Goal: Find specific page/section: Find specific page/section

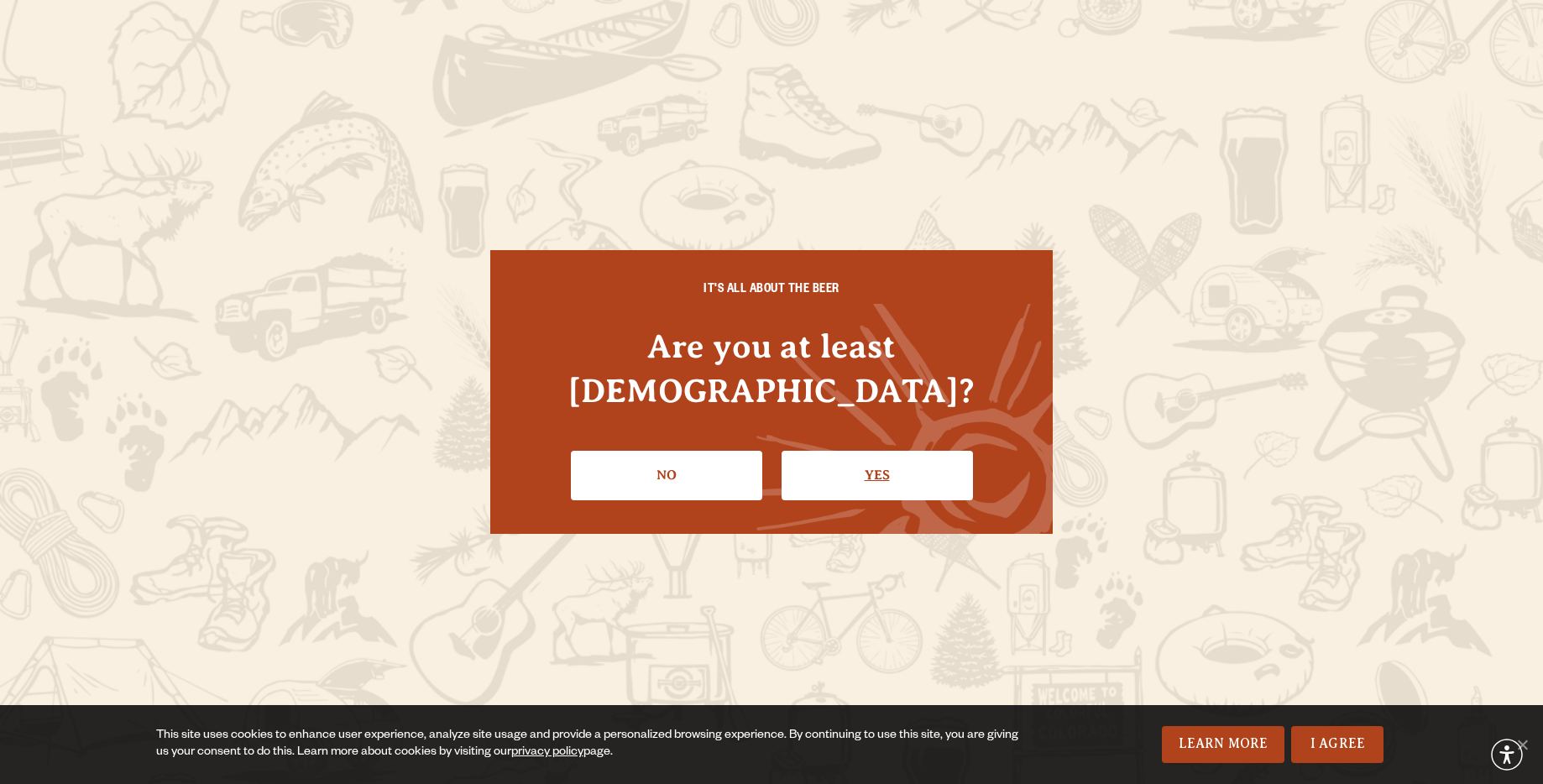
click at [841, 451] on link "Yes" at bounding box center [877, 474] width 191 height 48
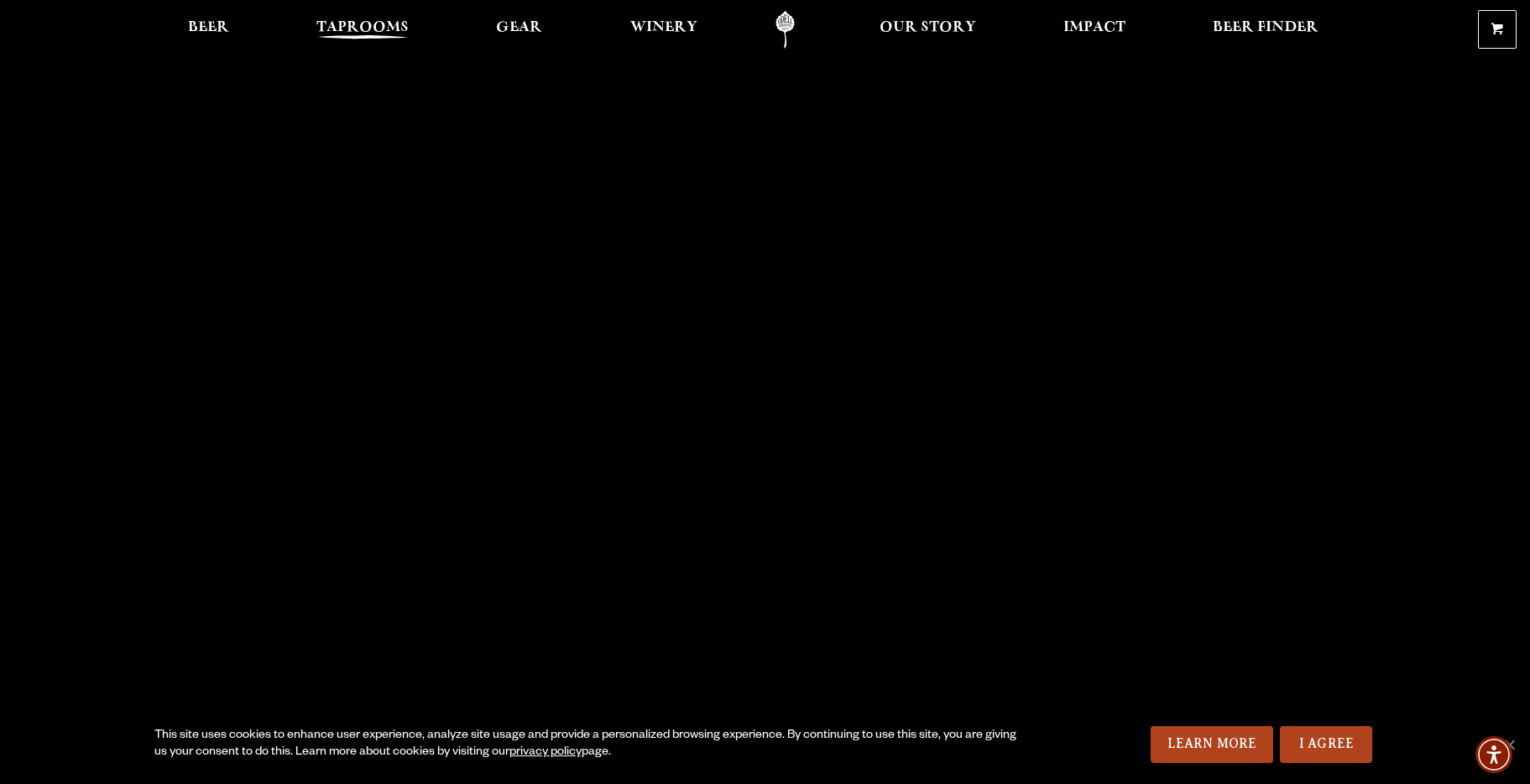
click at [372, 21] on span "Taprooms" at bounding box center [363, 28] width 93 height 14
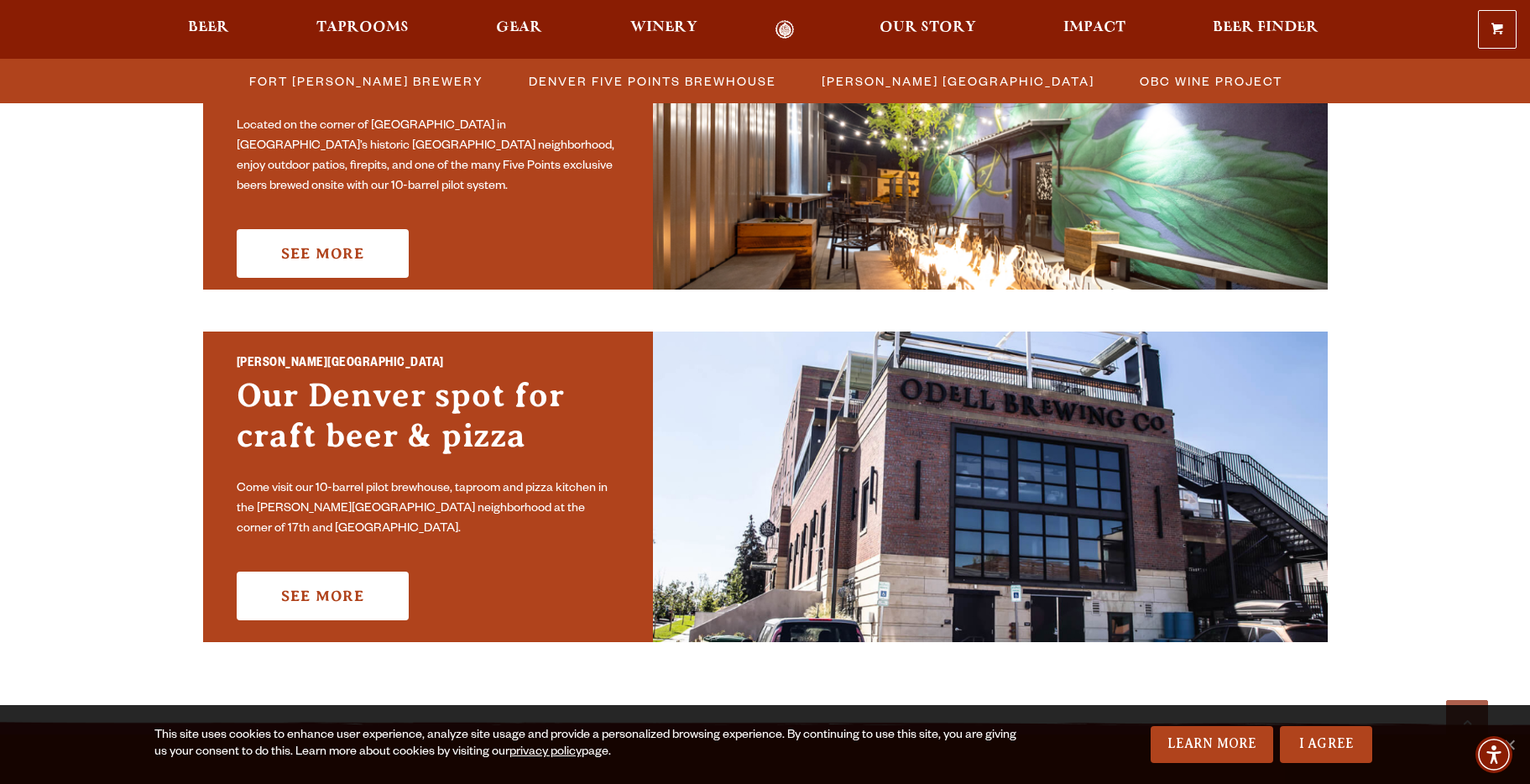
scroll to position [1029, 0]
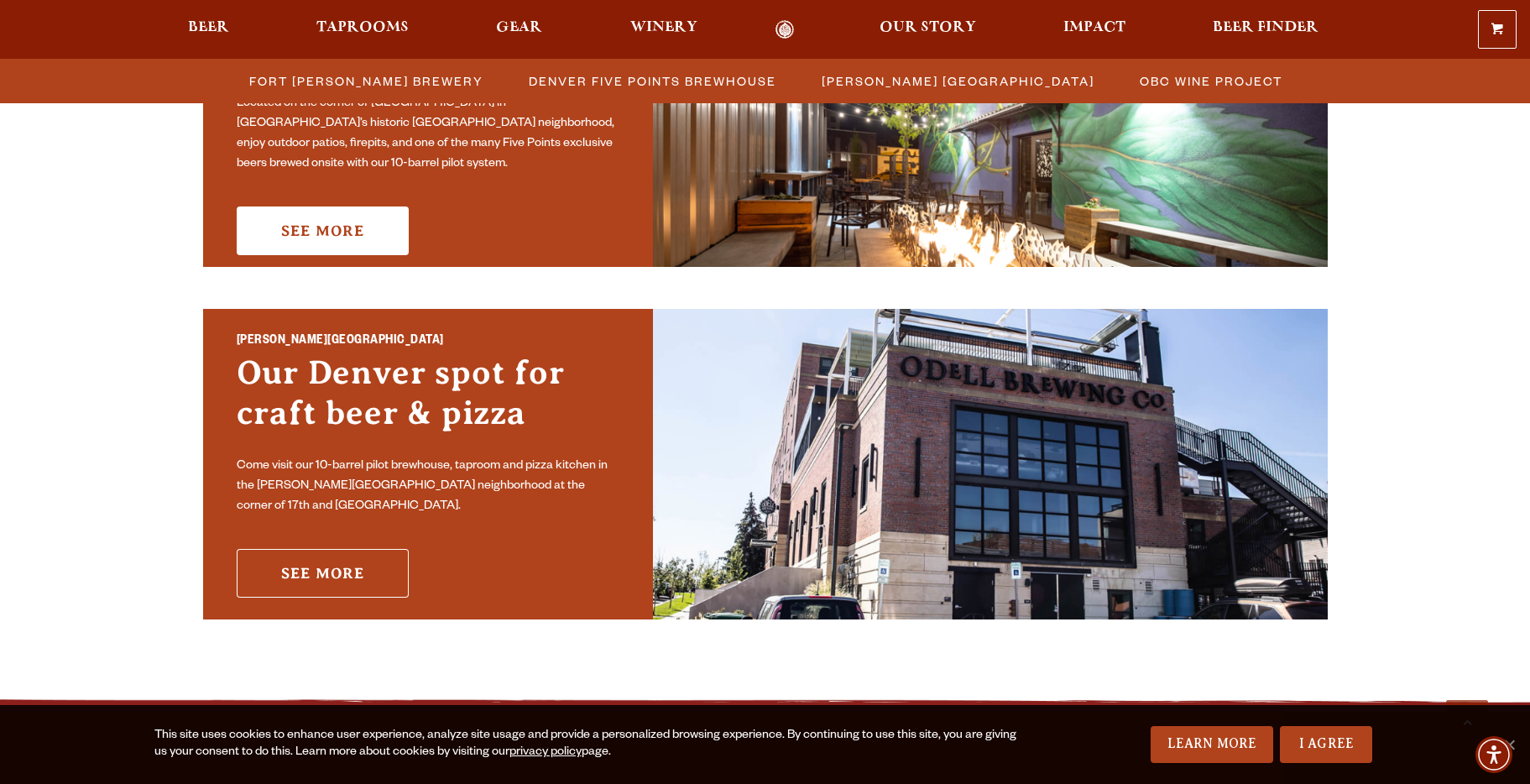
click at [373, 568] on link "See More" at bounding box center [323, 573] width 172 height 48
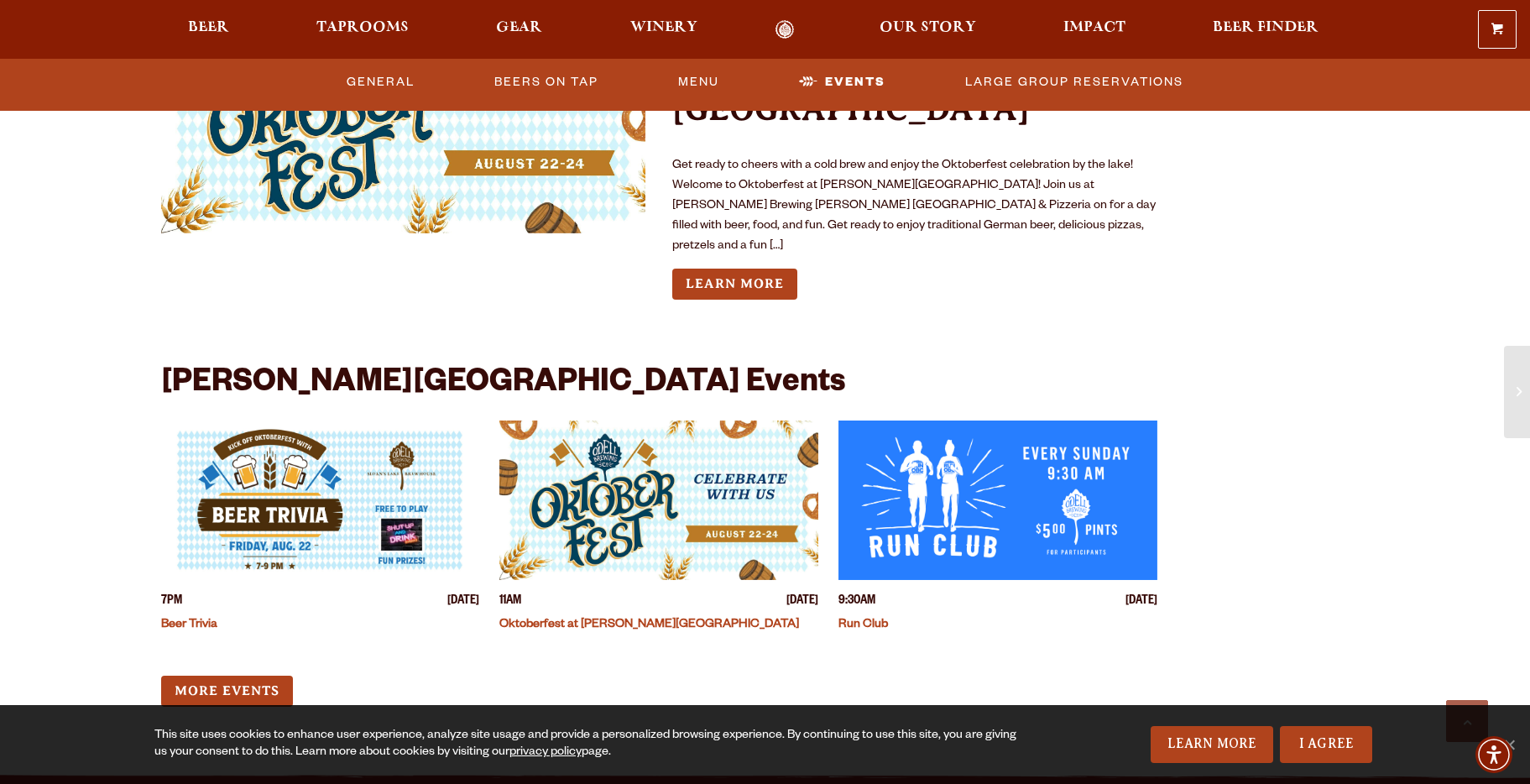
scroll to position [3880, 0]
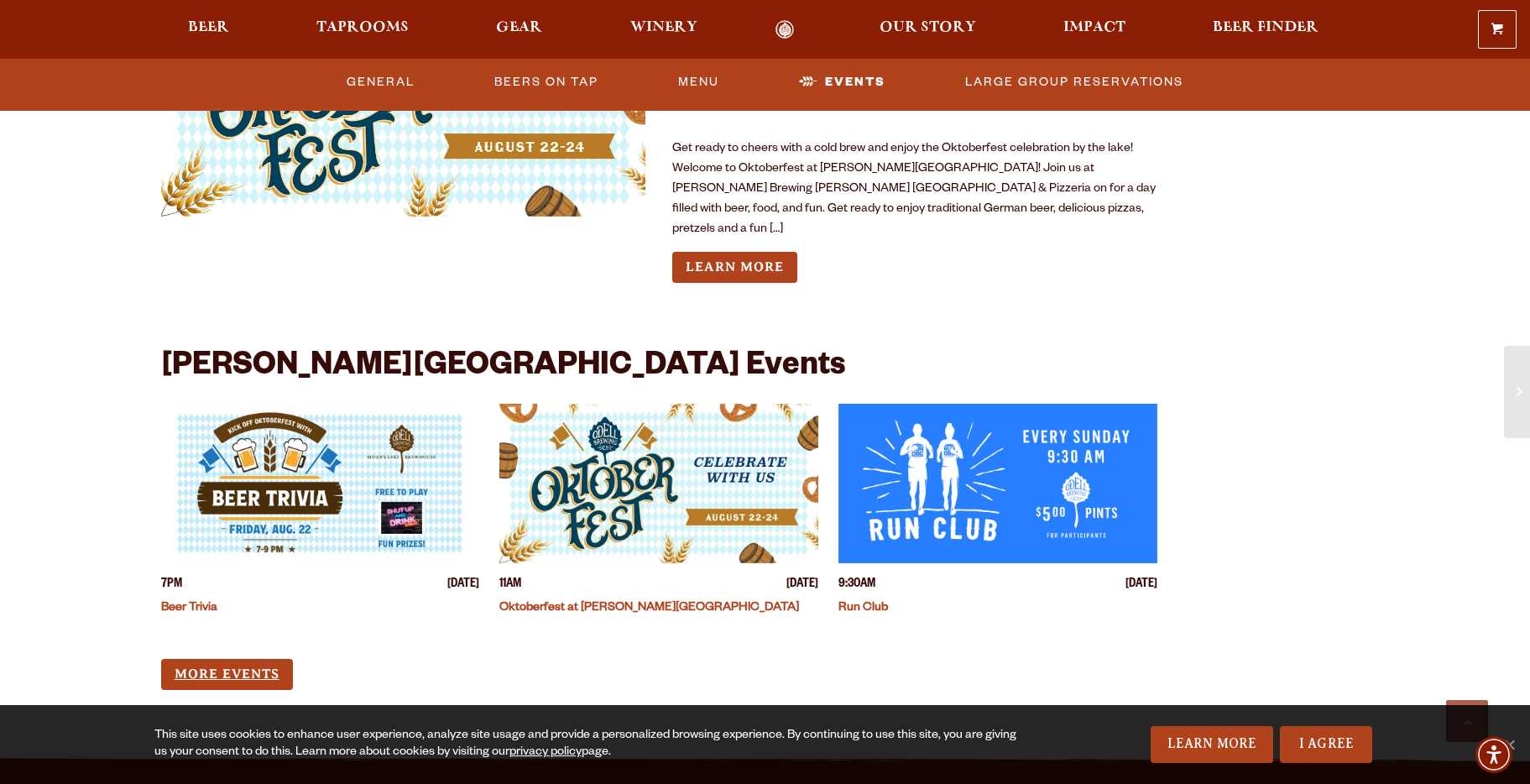
click at [239, 659] on link "More Events" at bounding box center [227, 674] width 132 height 31
